Goal: Task Accomplishment & Management: Use online tool/utility

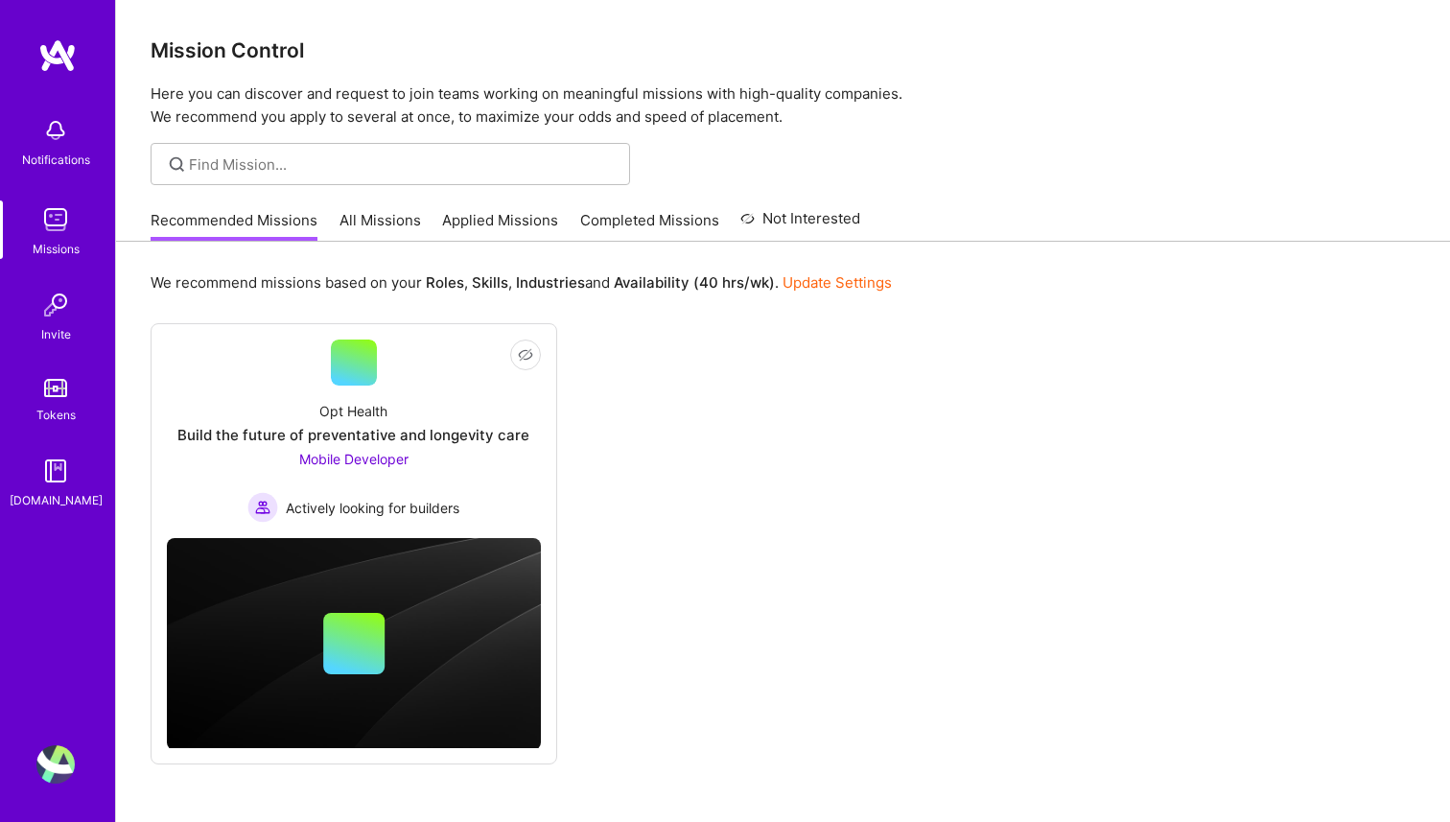
click at [378, 222] on link "All Missions" at bounding box center [380, 226] width 82 height 32
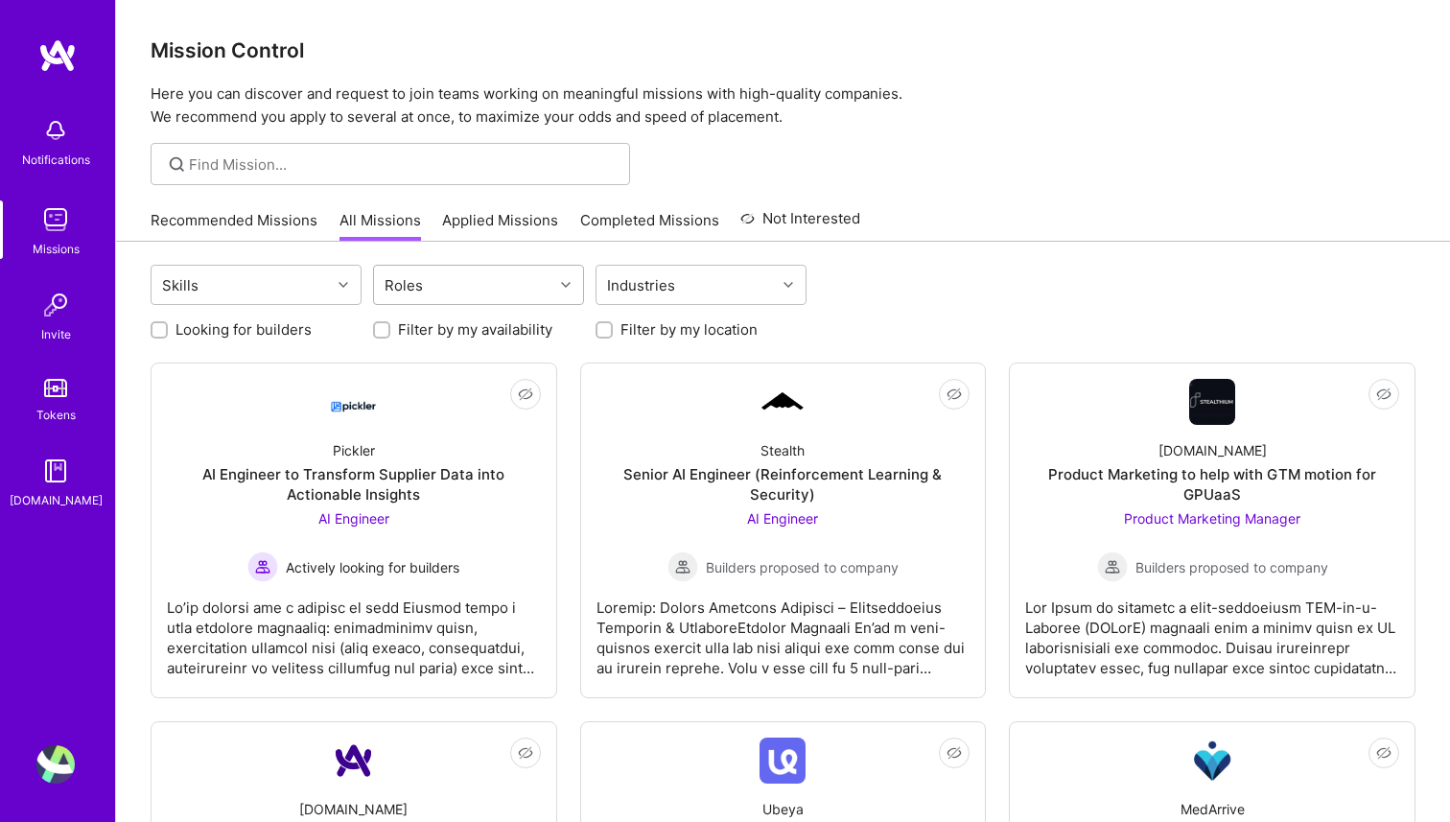
click at [396, 280] on div "Roles" at bounding box center [404, 285] width 48 height 28
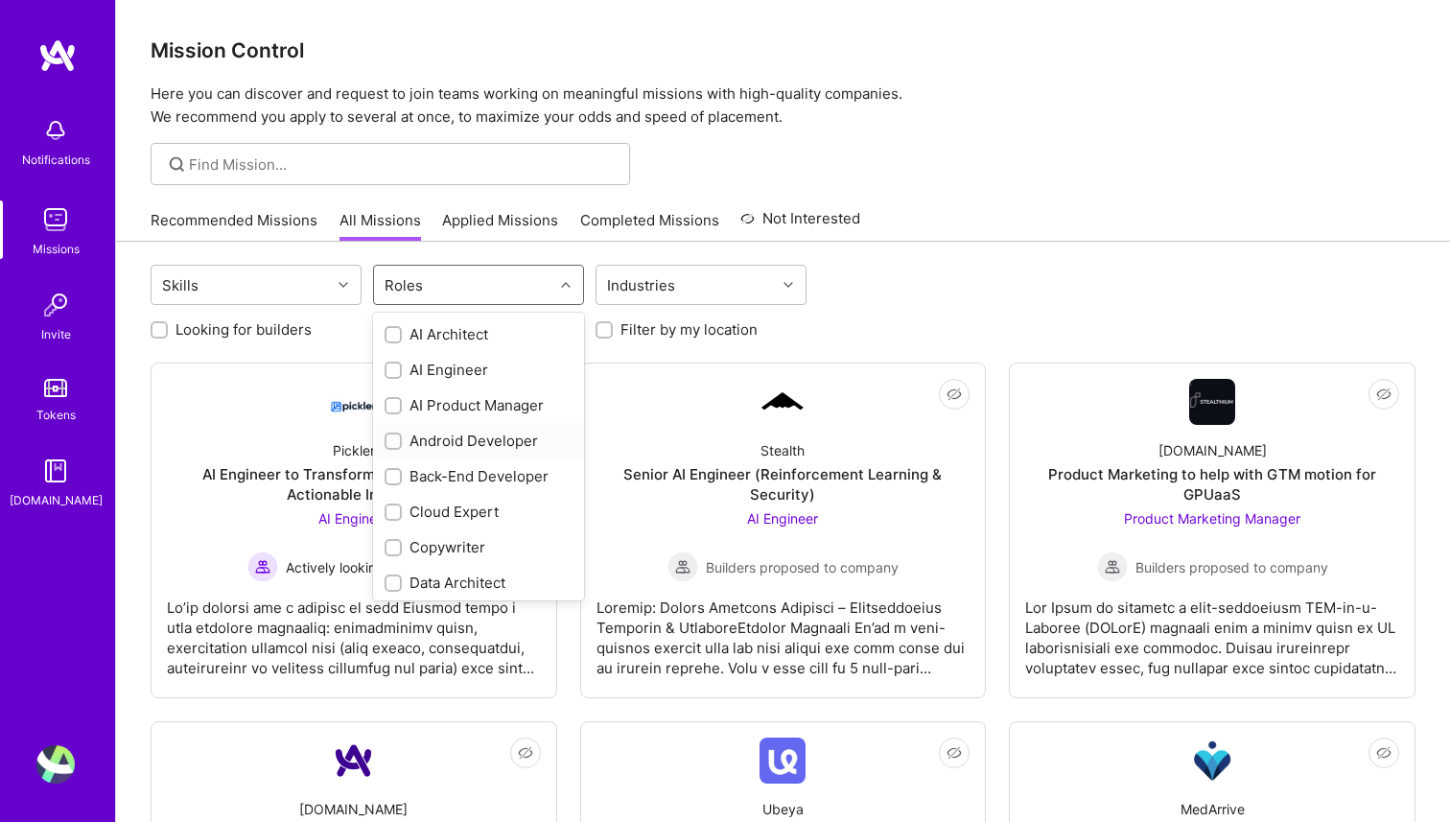
click at [466, 441] on div "Android Developer" at bounding box center [479, 441] width 188 height 20
checkbox input "true"
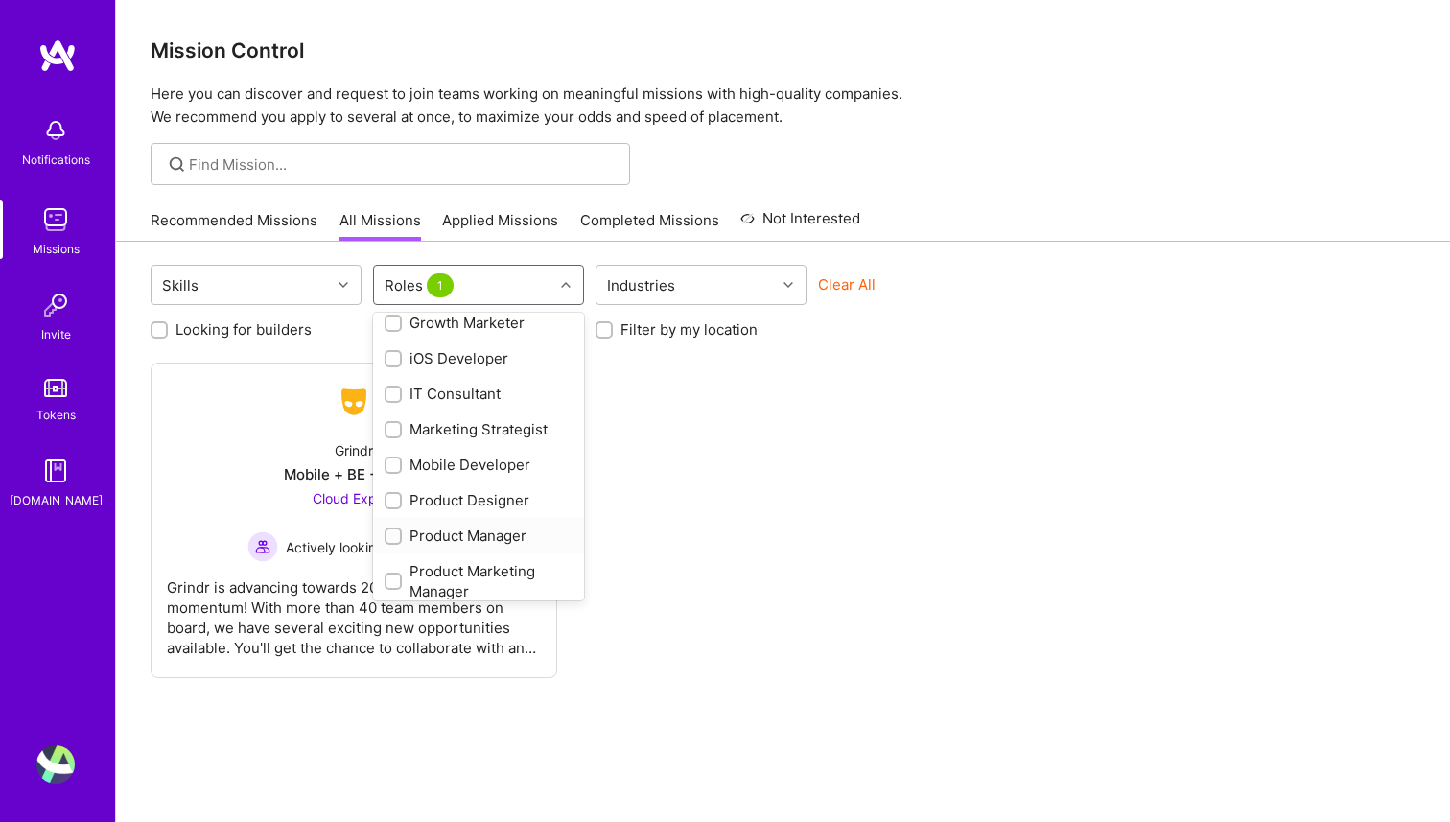
scroll to position [548, 0]
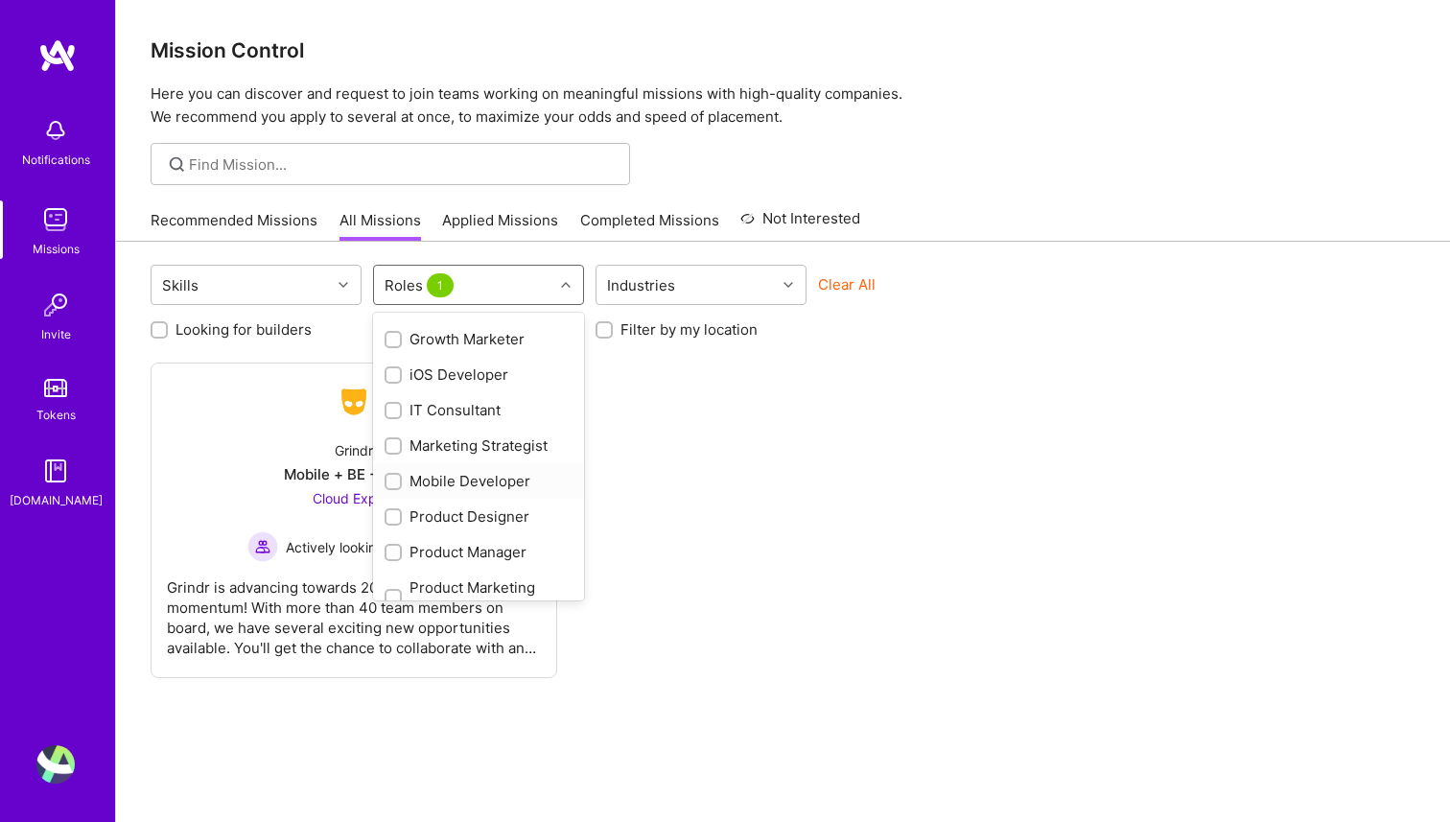
click at [462, 486] on div "Mobile Developer" at bounding box center [479, 481] width 188 height 20
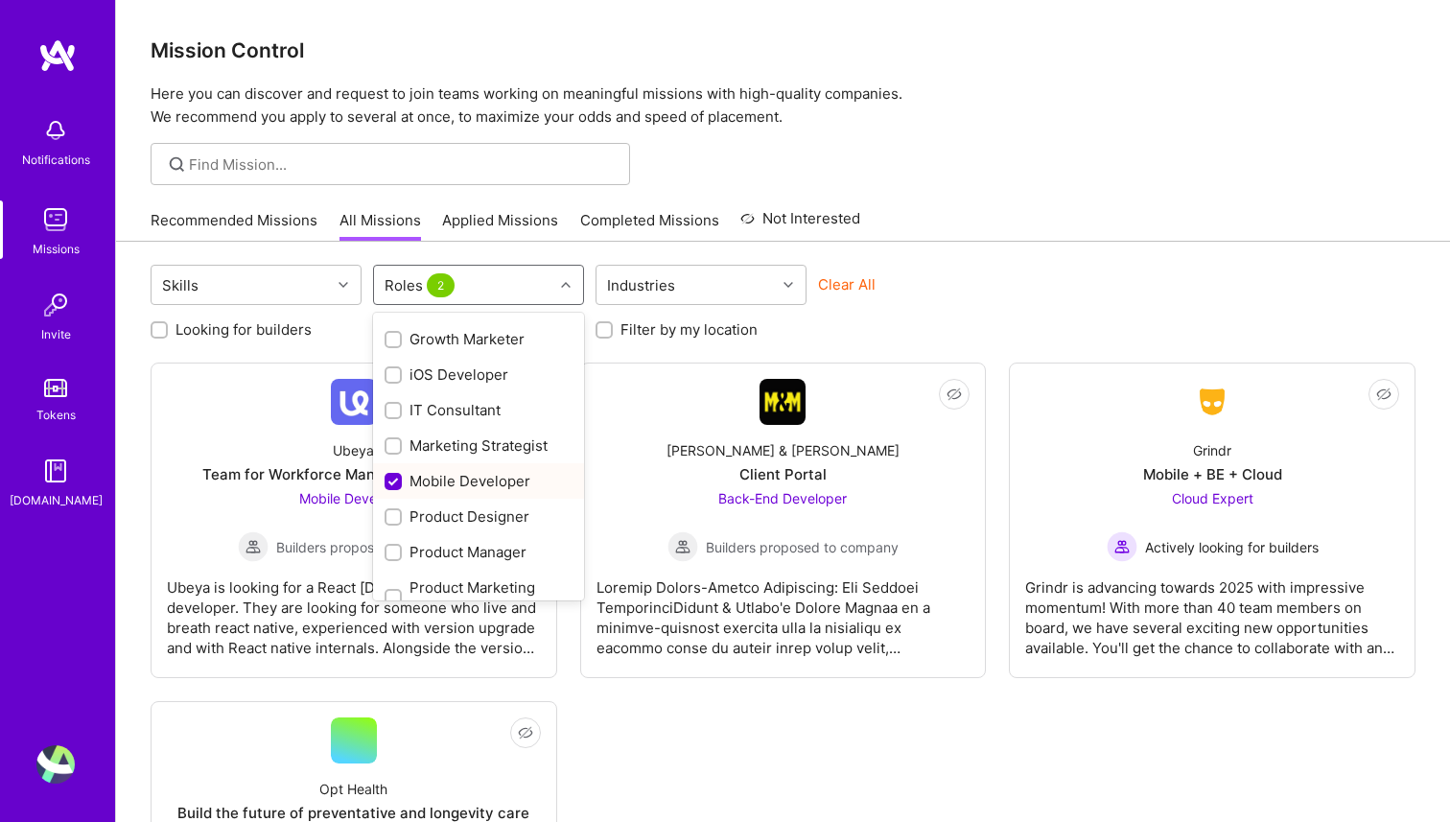
click at [462, 486] on div "Mobile Developer" at bounding box center [479, 481] width 188 height 20
checkbox input "false"
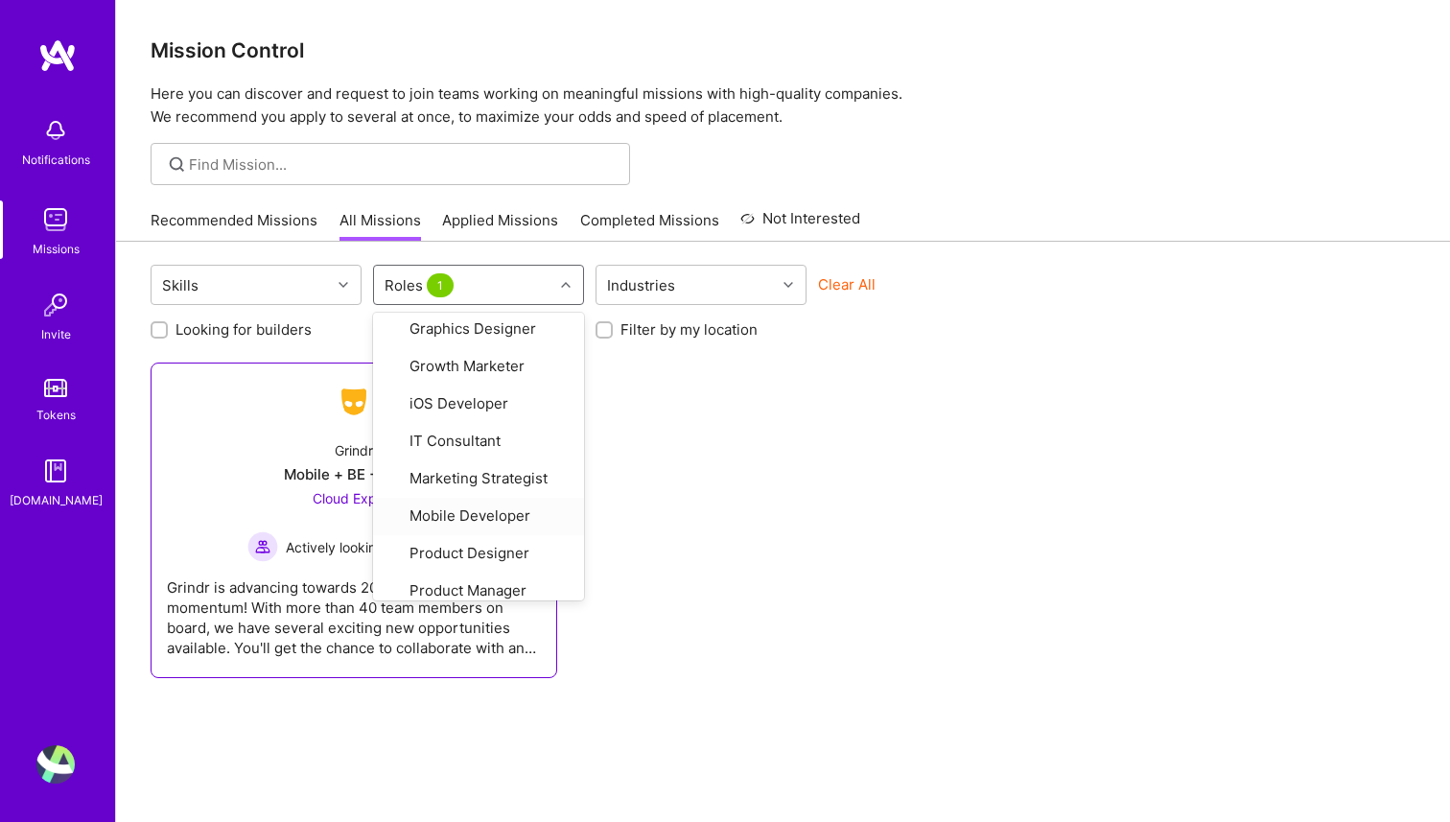
click at [304, 462] on div "Grindr Mobile + BE + Cloud Cloud Expert Actively looking for builders" at bounding box center [354, 493] width 374 height 137
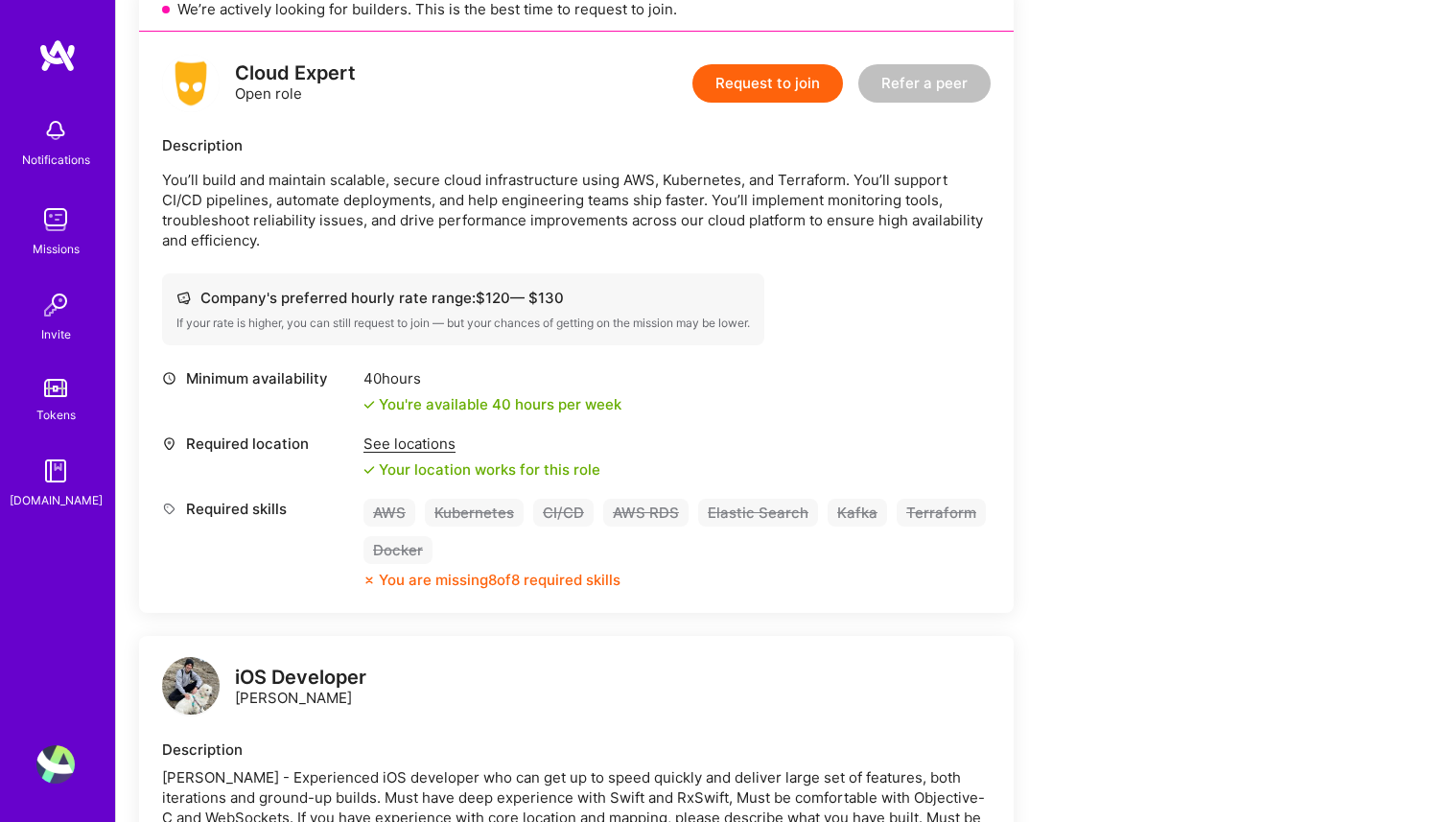
scroll to position [460, 0]
click at [42, 233] on img at bounding box center [55, 219] width 38 height 38
